Goal: Task Accomplishment & Management: Use online tool/utility

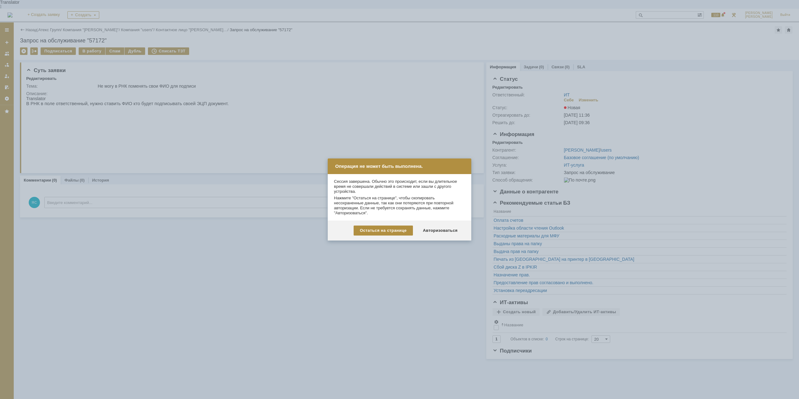
click at [429, 263] on div at bounding box center [399, 199] width 799 height 399
click at [427, 232] on div "Авторизоваться" at bounding box center [440, 231] width 47 height 10
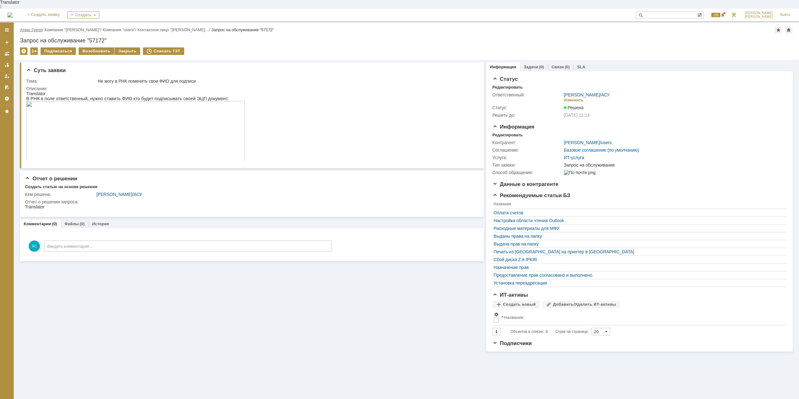
click at [30, 27] on link "Атекс Групп" at bounding box center [31, 29] width 22 height 5
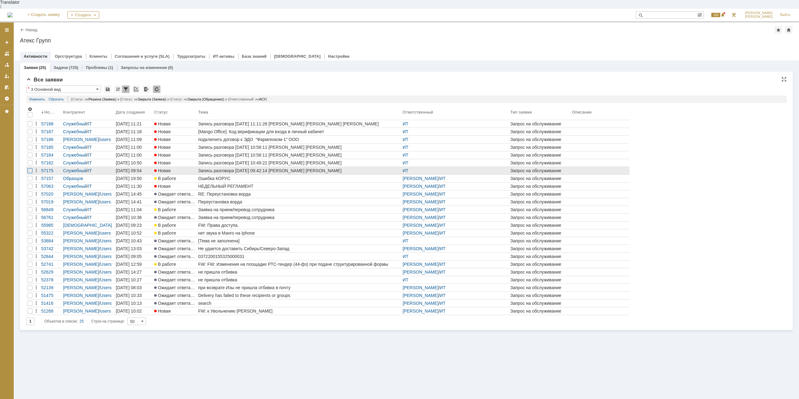
click at [29, 126] on div at bounding box center [29, 123] width 5 height 5
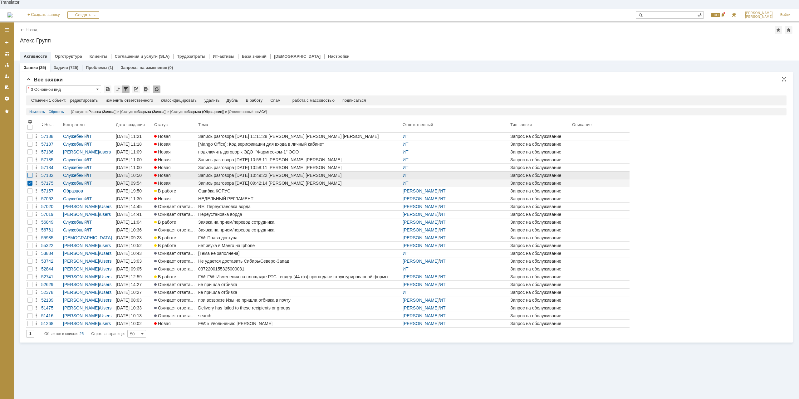
click at [29, 147] on div at bounding box center [29, 144] width 5 height 5
click at [29, 173] on div at bounding box center [29, 175] width 5 height 5
click at [31, 173] on div at bounding box center [29, 175] width 5 height 5
click at [30, 139] on div at bounding box center [29, 136] width 5 height 5
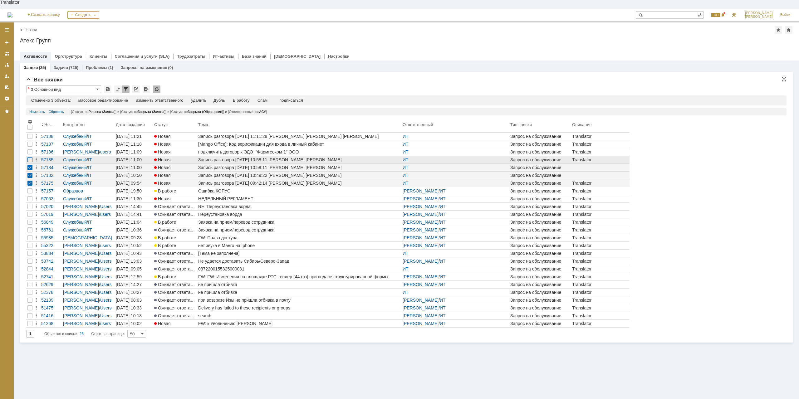
click at [30, 147] on div at bounding box center [29, 144] width 5 height 5
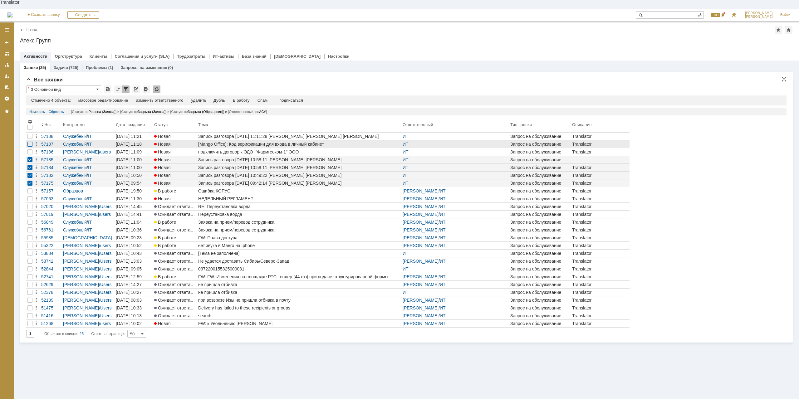
click at [29, 142] on div at bounding box center [29, 144] width 5 height 5
click at [266, 98] on div "Спам" at bounding box center [265, 100] width 10 height 5
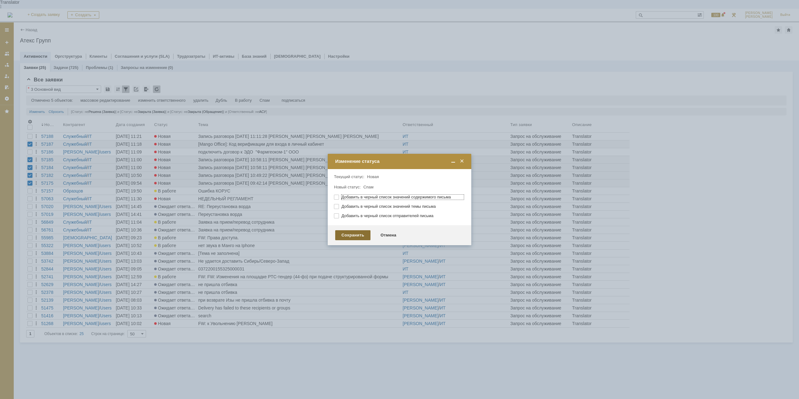
click at [359, 234] on div "Сохранить" at bounding box center [352, 235] width 35 height 10
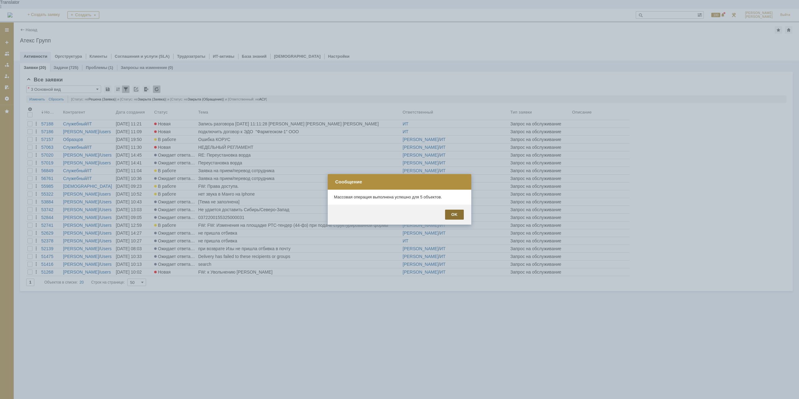
click at [449, 215] on div "OK" at bounding box center [454, 215] width 19 height 10
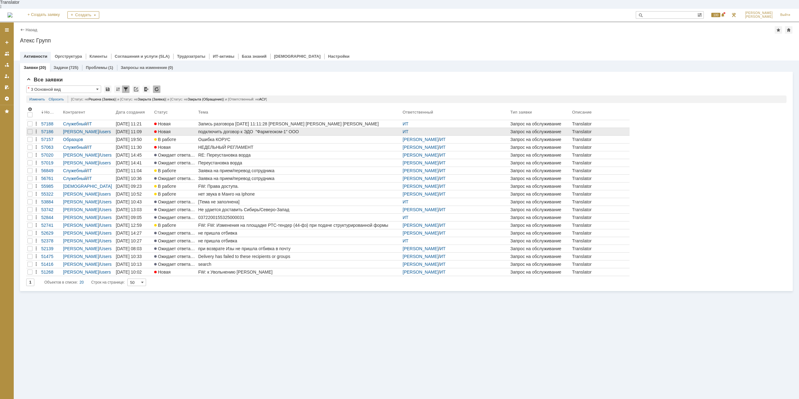
click at [240, 129] on div "подключить договор к ЭДО "Фармгеоком-1" ООО" at bounding box center [299, 131] width 202 height 5
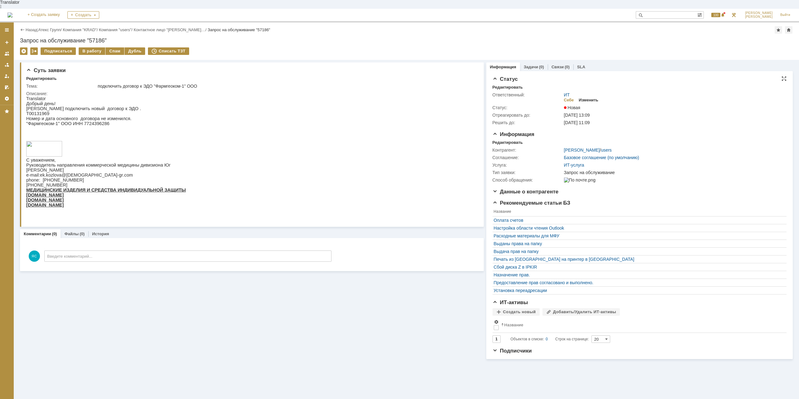
click at [594, 98] on div "Изменить" at bounding box center [589, 100] width 20 height 5
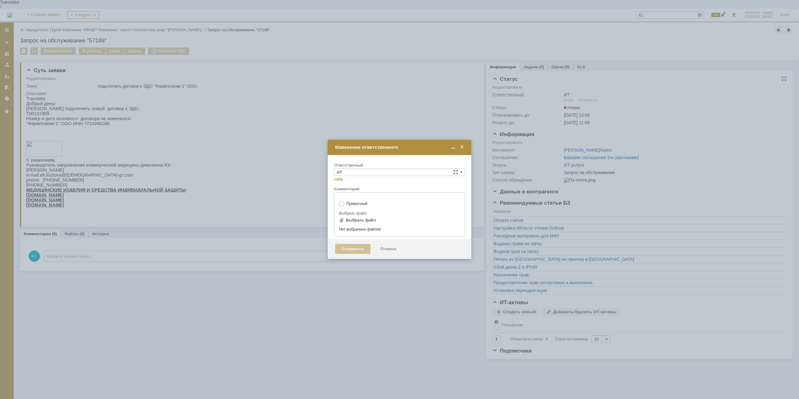
type input "[не указано]"
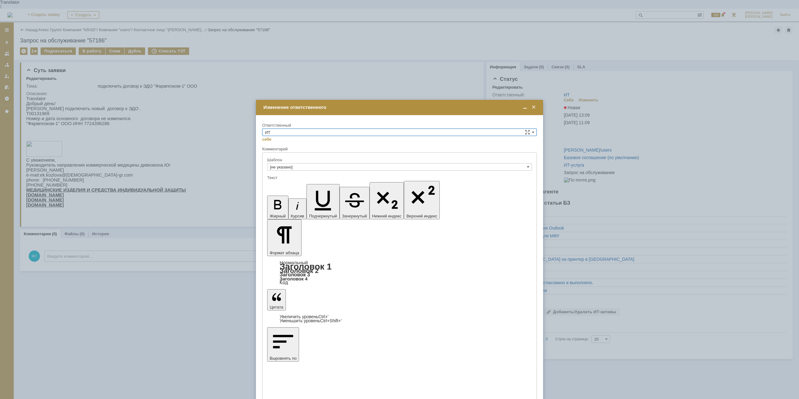
click at [370, 133] on input "ИТ" at bounding box center [399, 132] width 275 height 7
click at [293, 182] on span "АСУ" at bounding box center [399, 184] width 269 height 5
type input "АСУ"
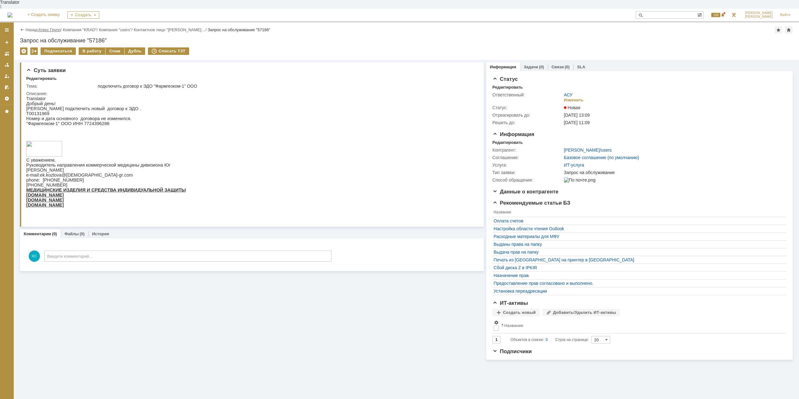
click at [52, 27] on link "Атекс Групп" at bounding box center [49, 29] width 22 height 5
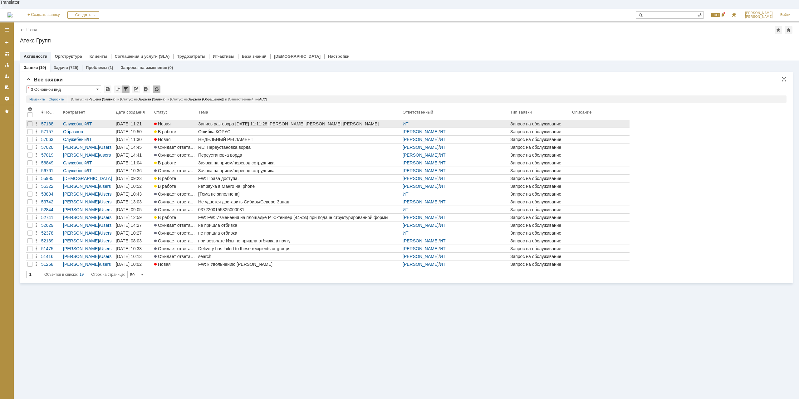
click at [252, 121] on div "Запись разговора [DATE] 11:11:28 [PERSON_NAME] [PERSON_NAME] [PERSON_NAME]" at bounding box center [299, 123] width 202 height 5
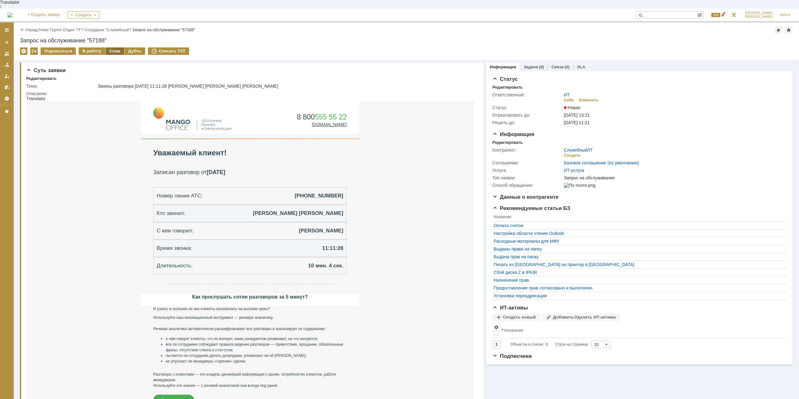
click at [109, 47] on div "Спам" at bounding box center [115, 50] width 19 height 7
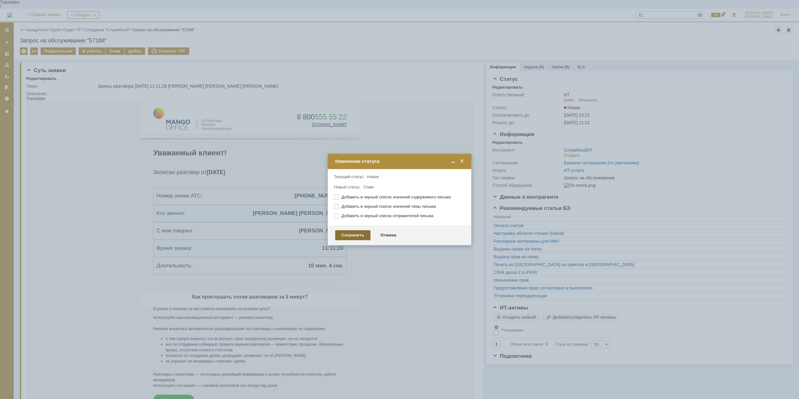
click at [361, 234] on div "Сохранить" at bounding box center [352, 235] width 35 height 10
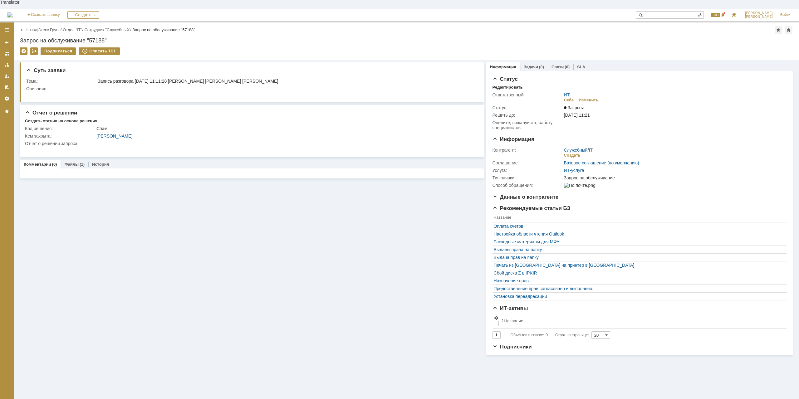
click at [59, 26] on div "Назад | Атекс Групп / Отдел "IT" / Сотрудник "Служебный" / Запрос на обслуживан…" at bounding box center [406, 29] width 773 height 7
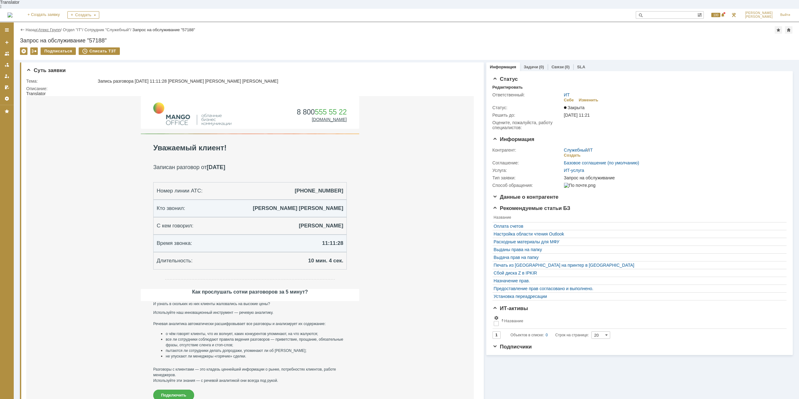
click at [58, 27] on link "Атекс Групп" at bounding box center [49, 29] width 22 height 5
